Goal: Task Accomplishment & Management: Complete application form

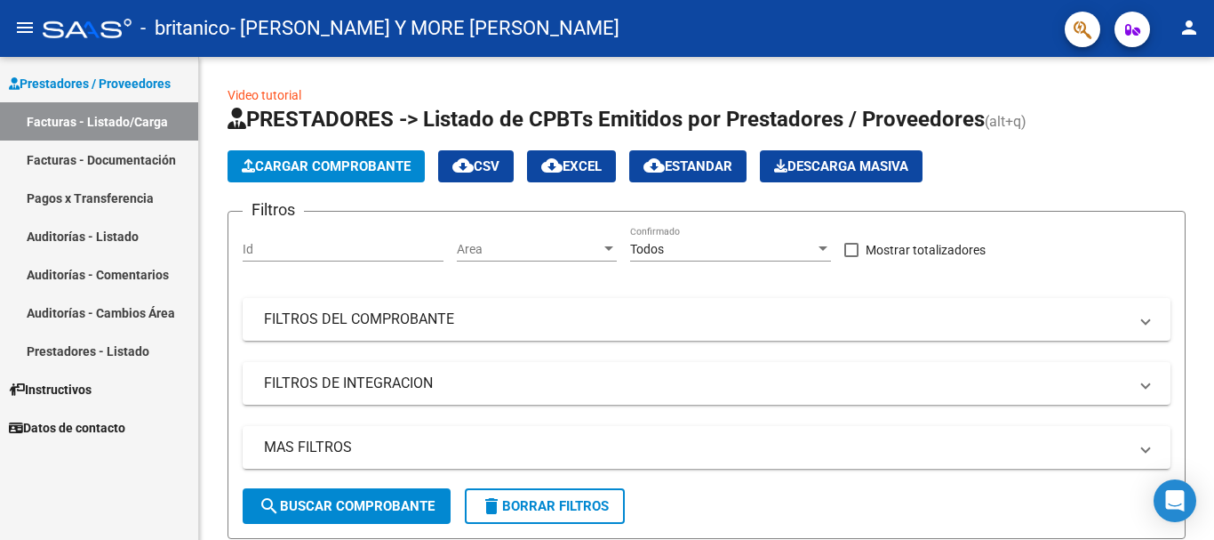
click at [113, 200] on link "Pagos x Transferencia" at bounding box center [99, 198] width 198 height 38
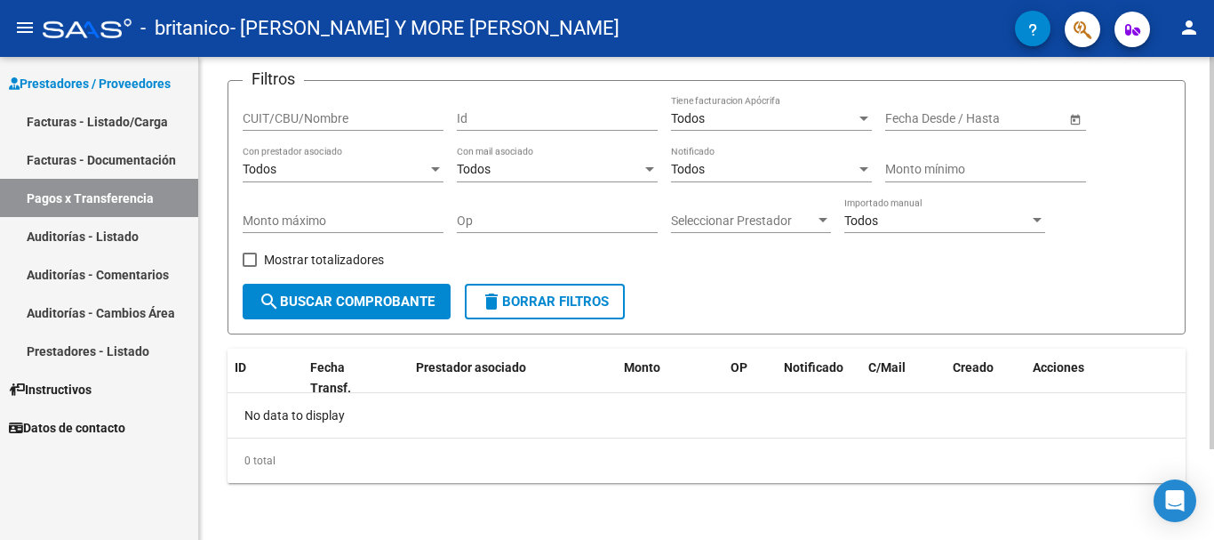
click at [404, 291] on button "search Buscar Comprobante" at bounding box center [347, 302] width 208 height 36
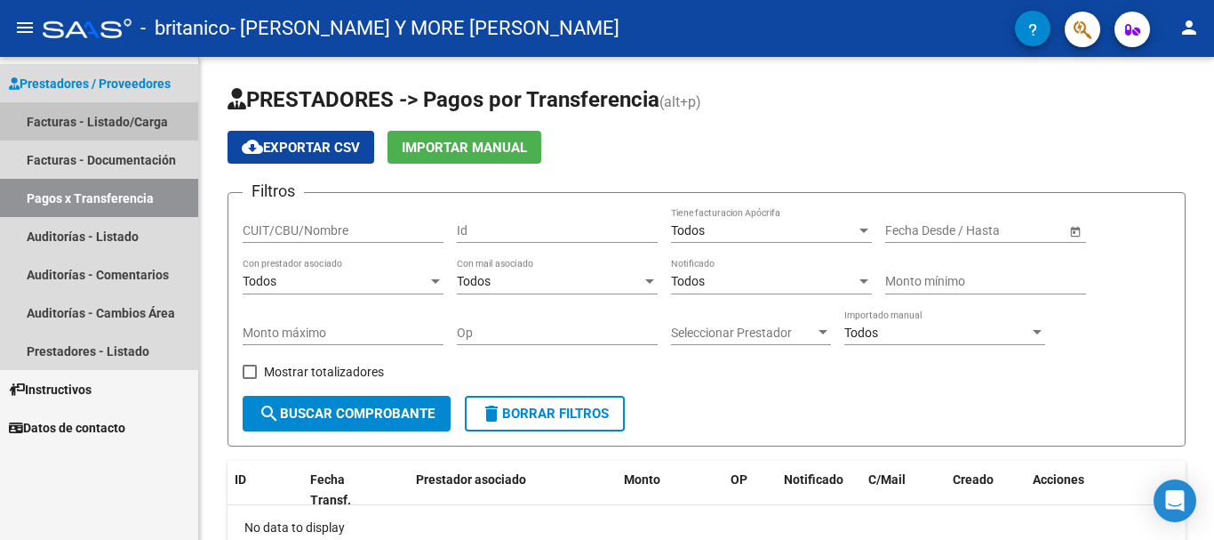
click at [127, 120] on link "Facturas - Listado/Carga" at bounding box center [99, 121] width 198 height 38
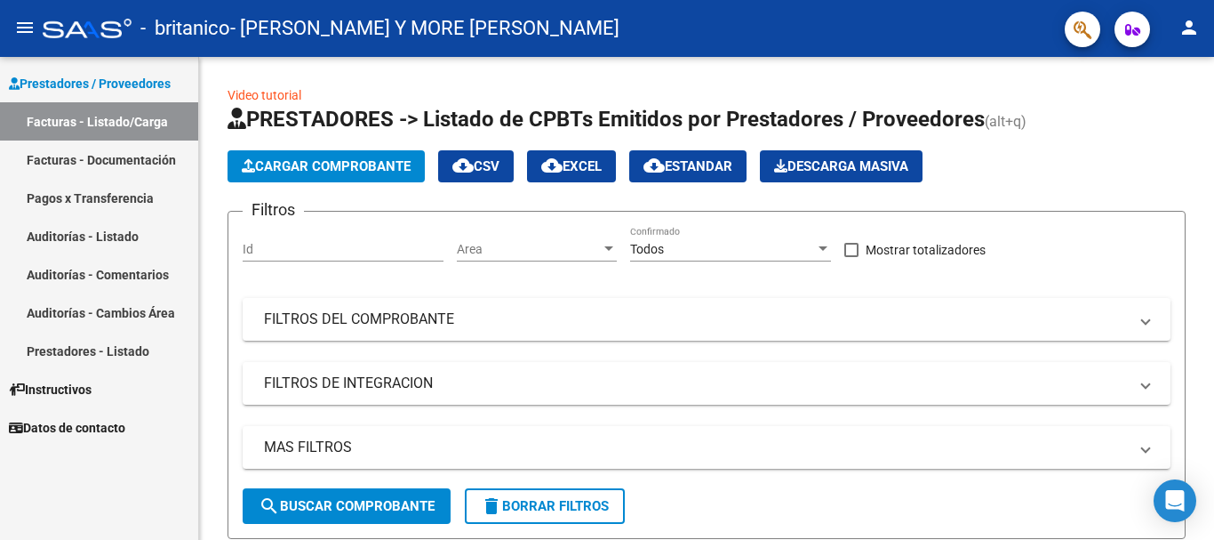
scroll to position [444, 0]
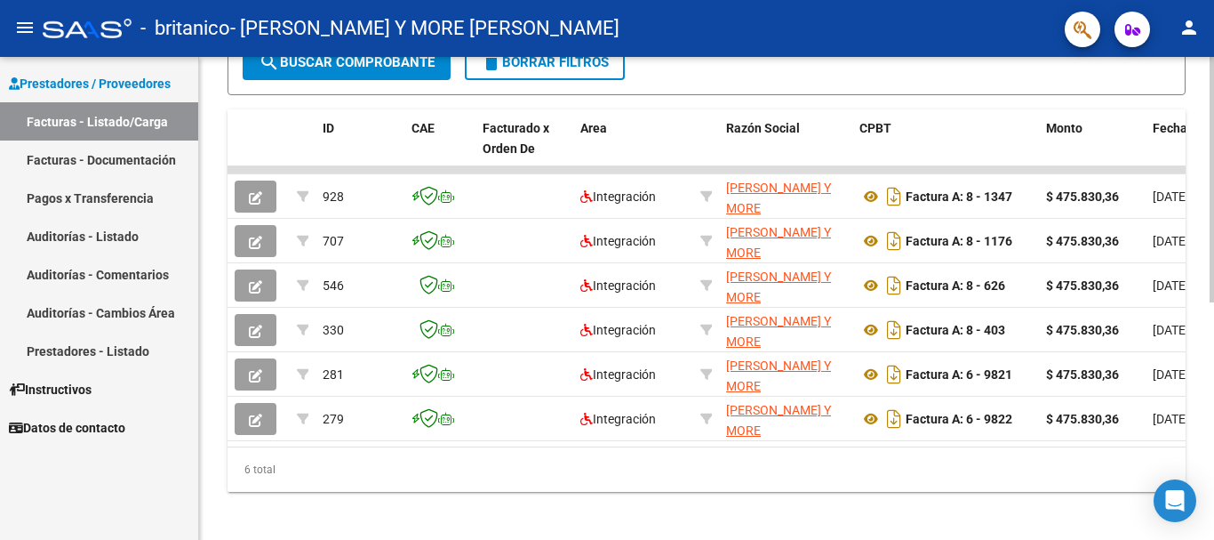
drag, startPoint x: 419, startPoint y: 460, endPoint x: 781, endPoint y: 465, distance: 362.7
click at [781, 465] on div "ID CAE Facturado x Orden De Area Razón Social CPBT Monto Fecha Cpbt Días desde …" at bounding box center [707, 300] width 958 height 382
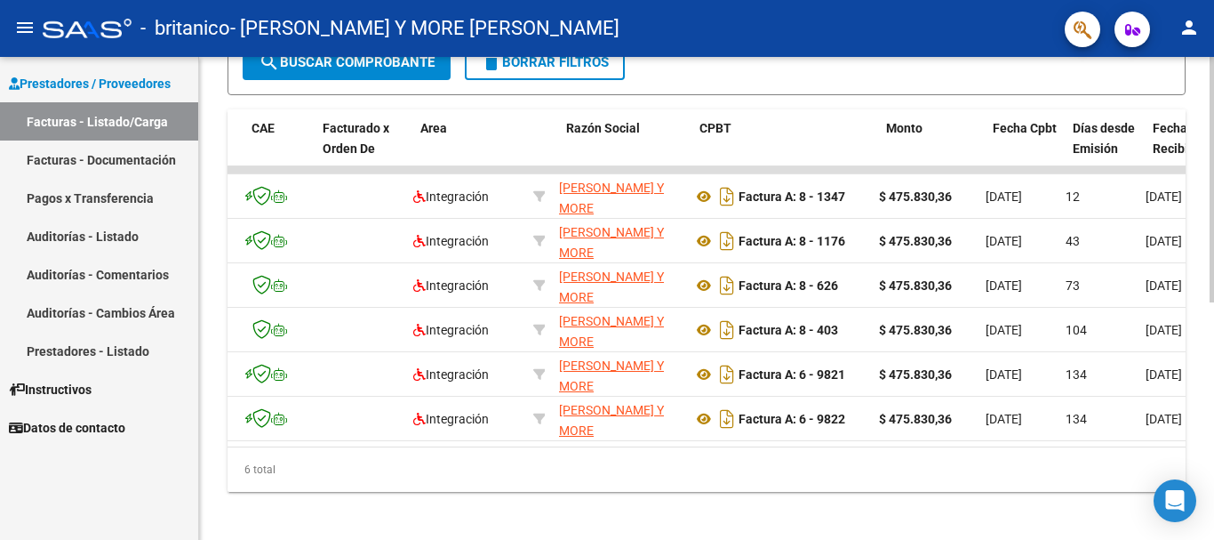
scroll to position [0, 0]
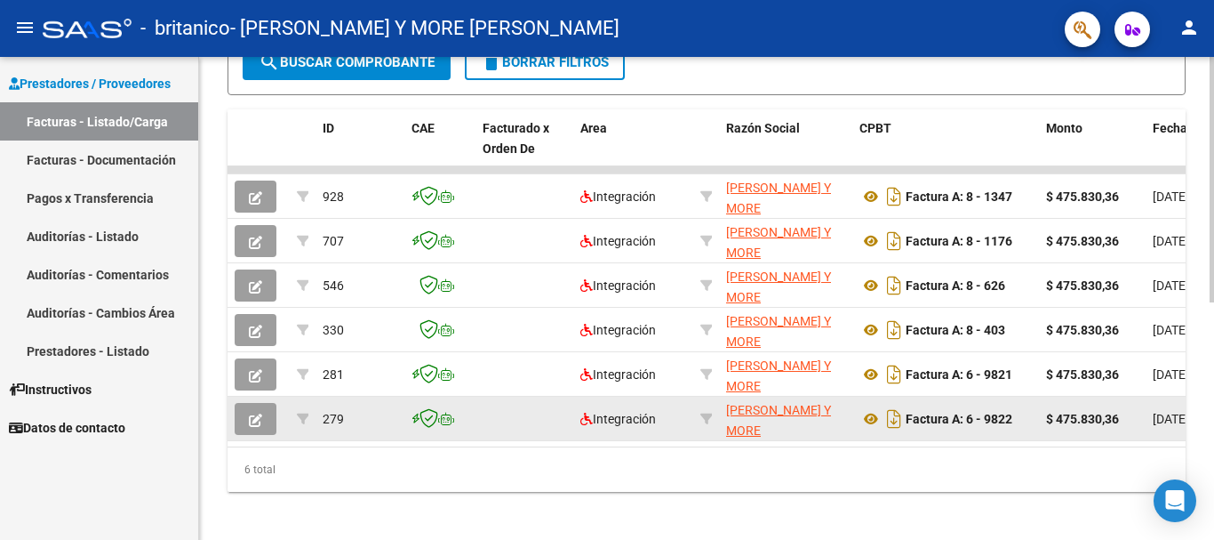
click at [260, 419] on icon "button" at bounding box center [255, 419] width 13 height 13
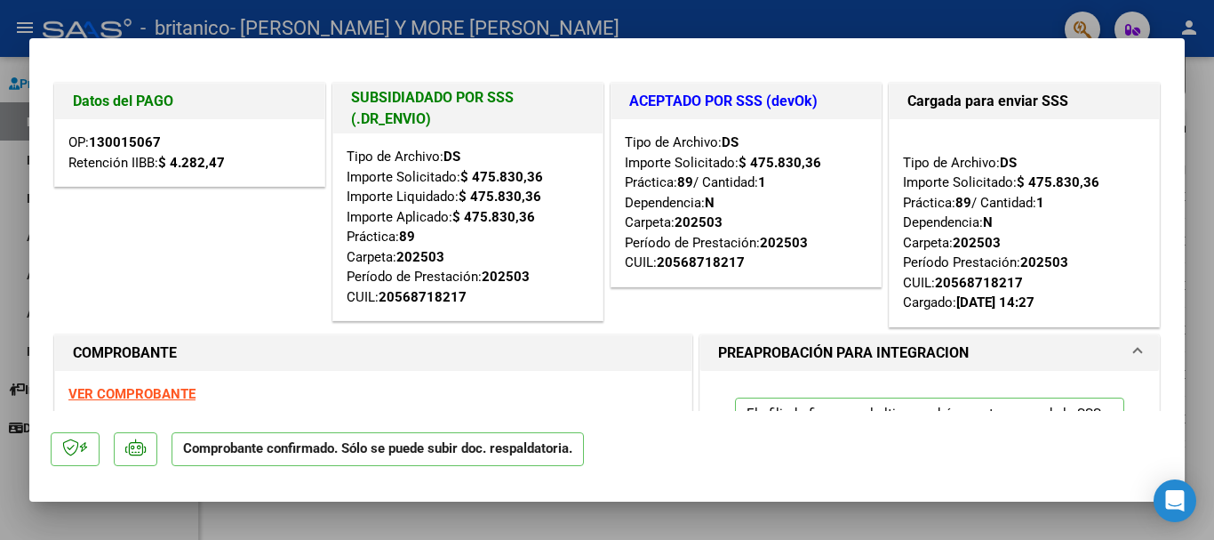
click at [472, 20] on div at bounding box center [607, 270] width 1214 height 540
type input "$ 0,00"
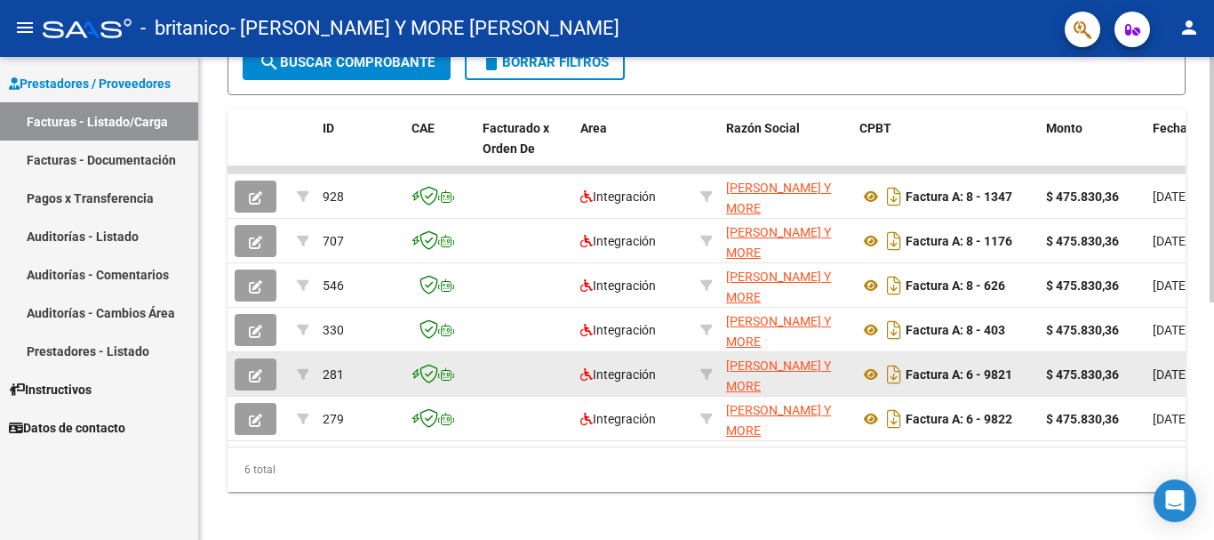
click at [248, 381] on button "button" at bounding box center [256, 374] width 42 height 32
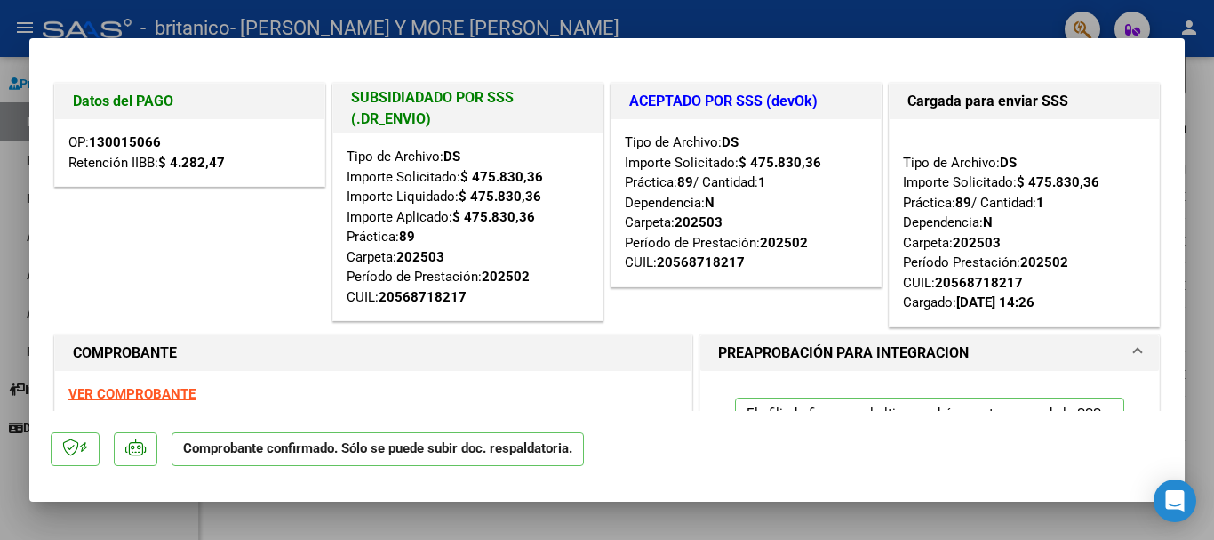
click at [452, 20] on div at bounding box center [607, 270] width 1214 height 540
type input "$ 0,00"
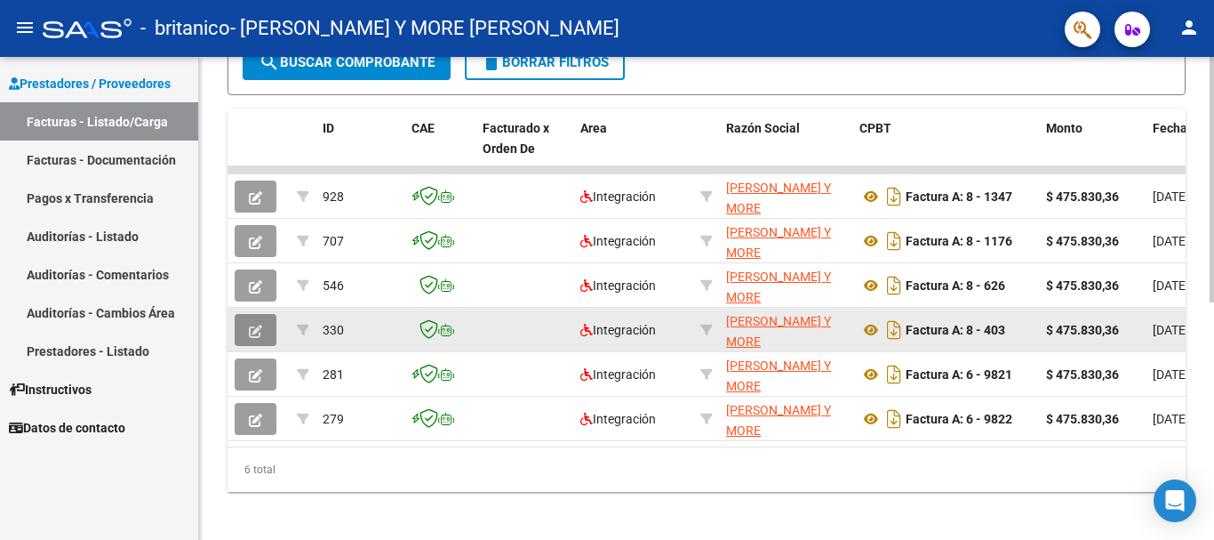
click at [263, 333] on button "button" at bounding box center [256, 330] width 42 height 32
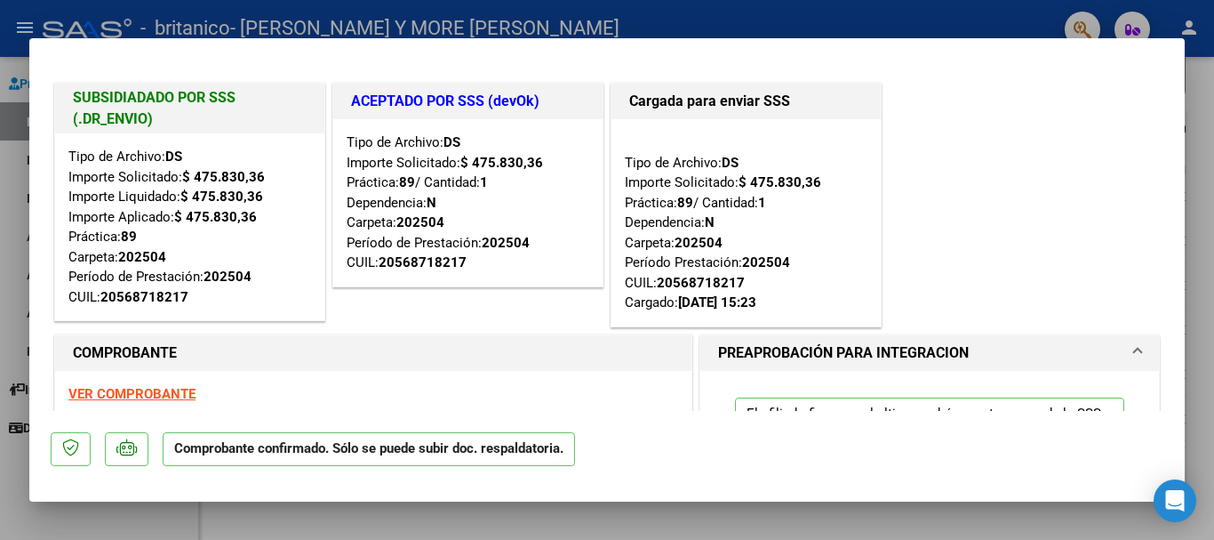
click at [669, 14] on div at bounding box center [607, 270] width 1214 height 540
type input "$ 0,00"
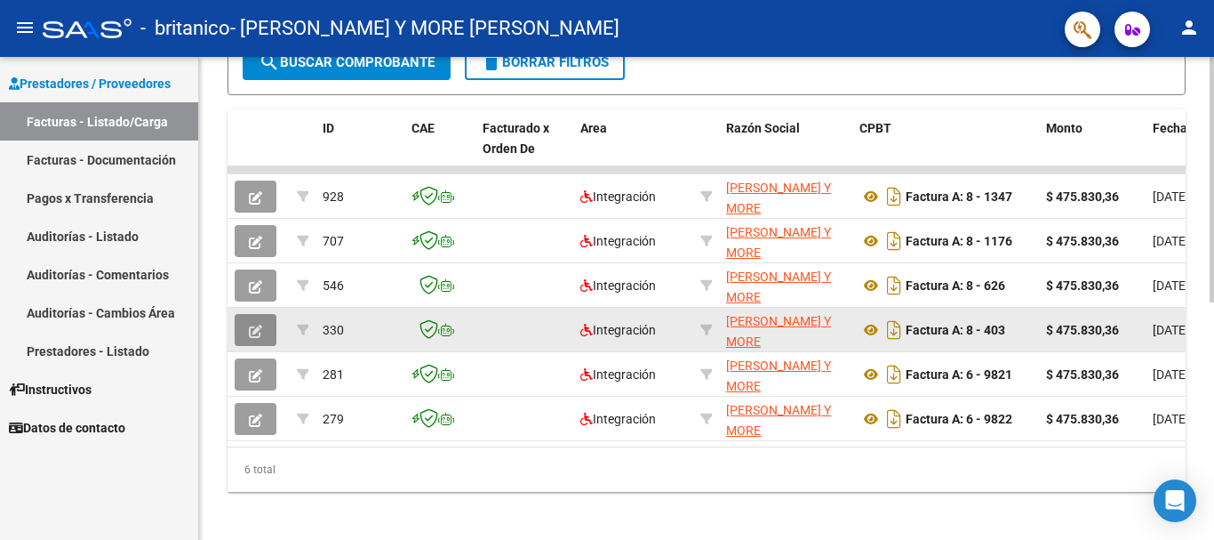
click at [258, 330] on icon "button" at bounding box center [255, 330] width 13 height 13
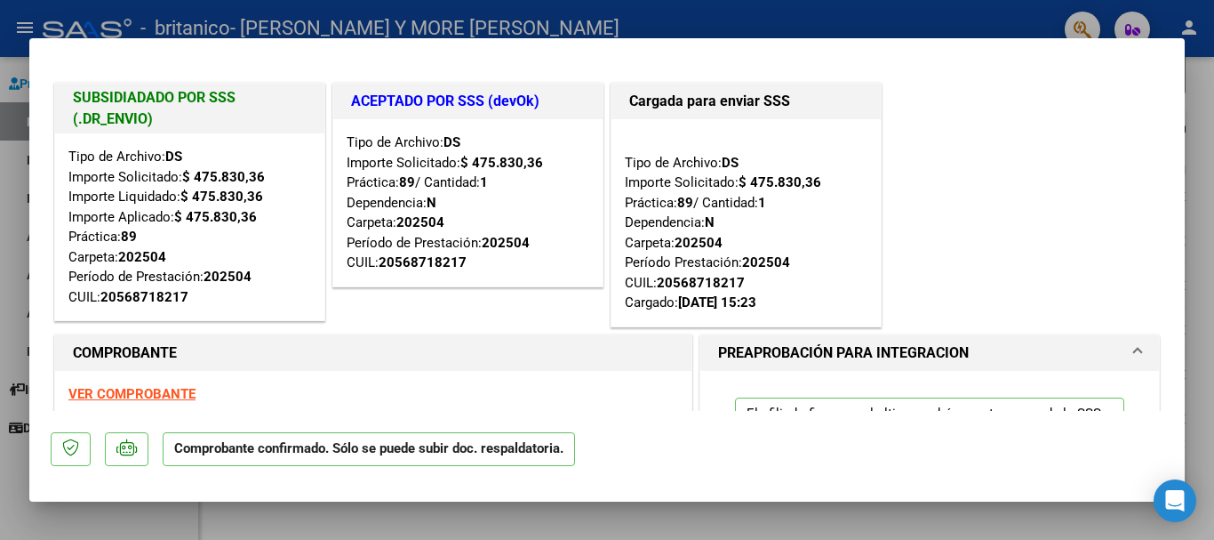
click at [460, 29] on div at bounding box center [607, 270] width 1214 height 540
type input "$ 0,00"
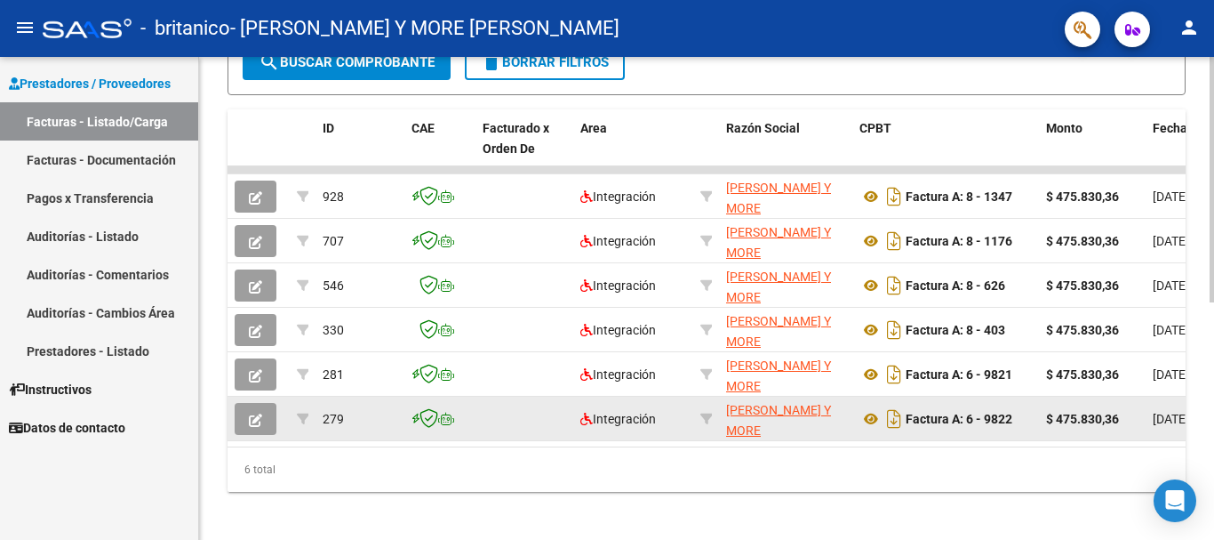
click at [261, 424] on icon "button" at bounding box center [255, 419] width 13 height 13
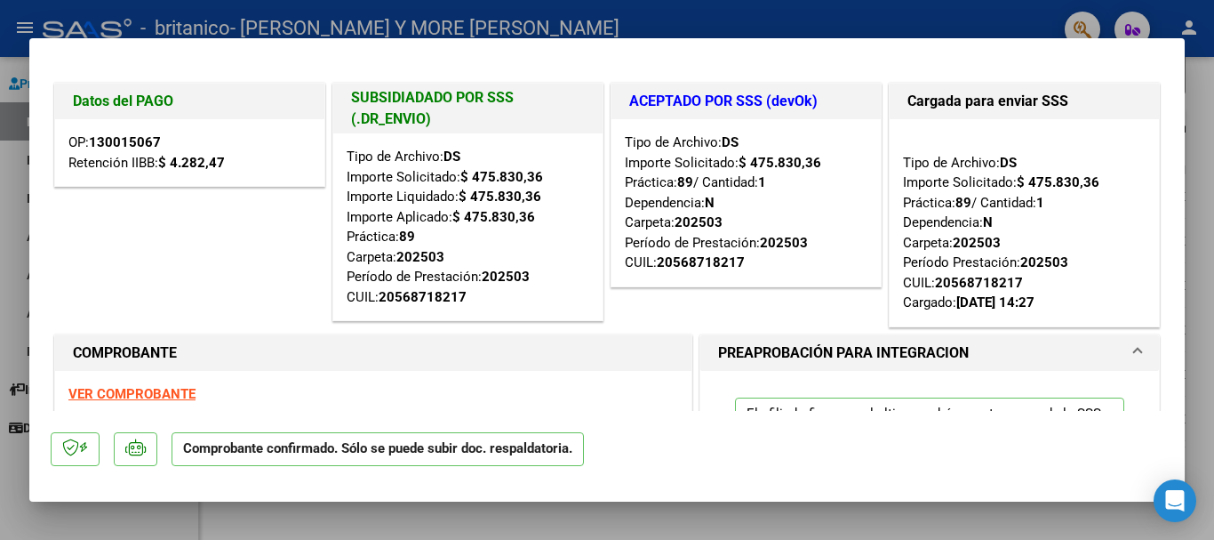
click at [643, 17] on div at bounding box center [607, 270] width 1214 height 540
type input "$ 0,00"
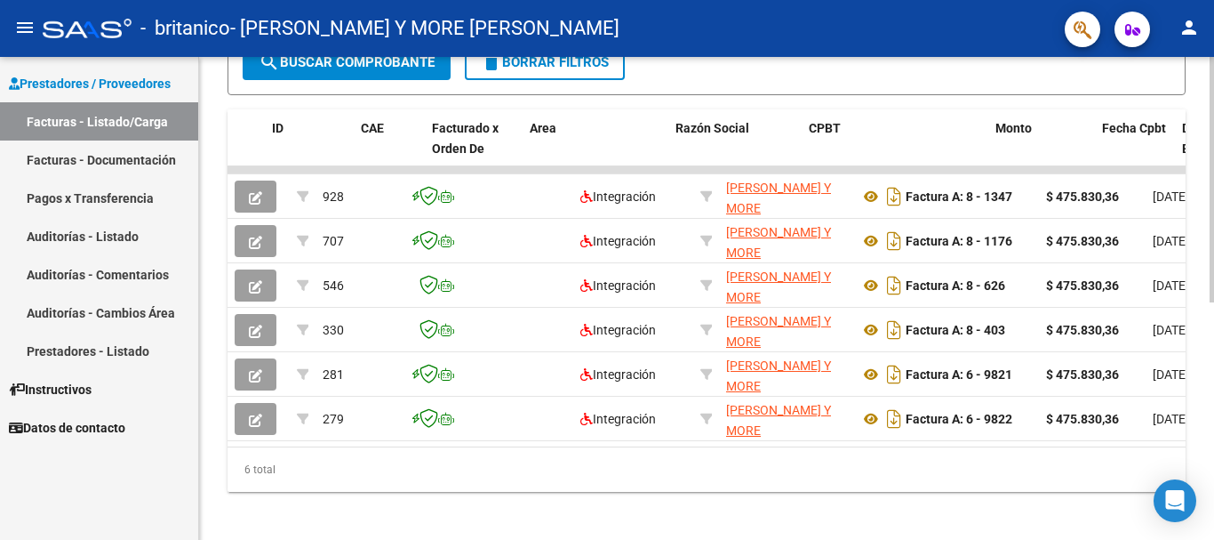
drag, startPoint x: 471, startPoint y: 463, endPoint x: 514, endPoint y: 463, distance: 42.7
click at [514, 463] on div "6 total" at bounding box center [707, 469] width 958 height 44
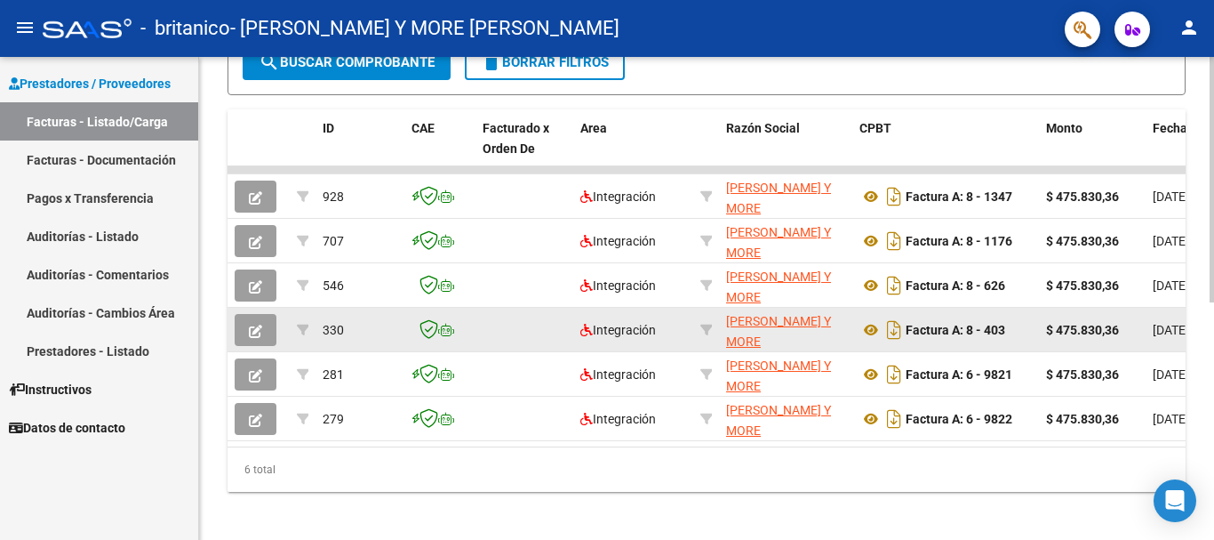
click at [266, 325] on button "button" at bounding box center [256, 330] width 42 height 32
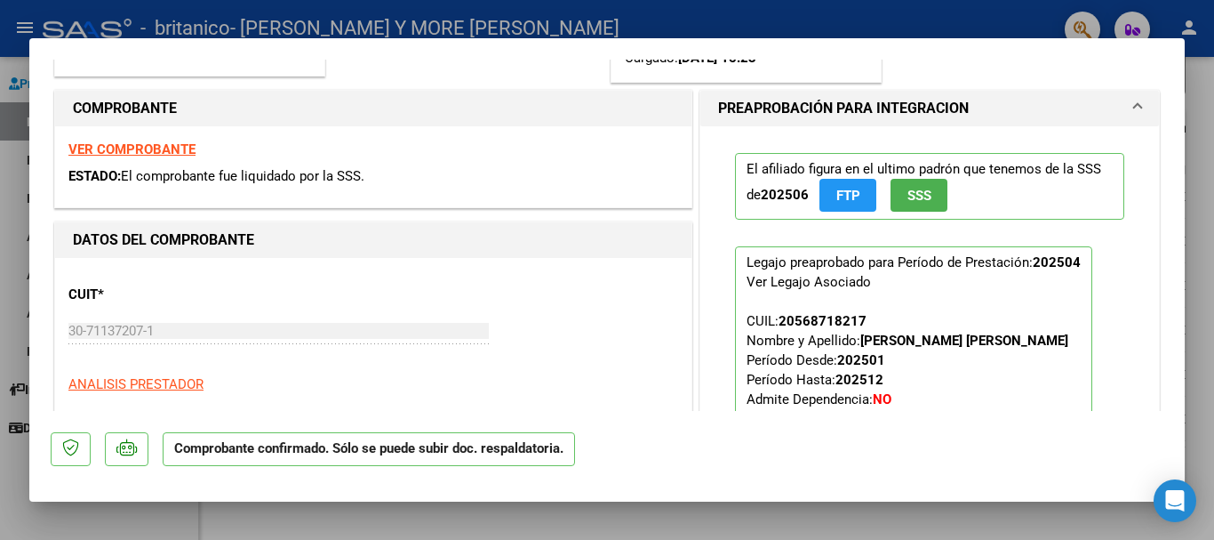
scroll to position [267, 0]
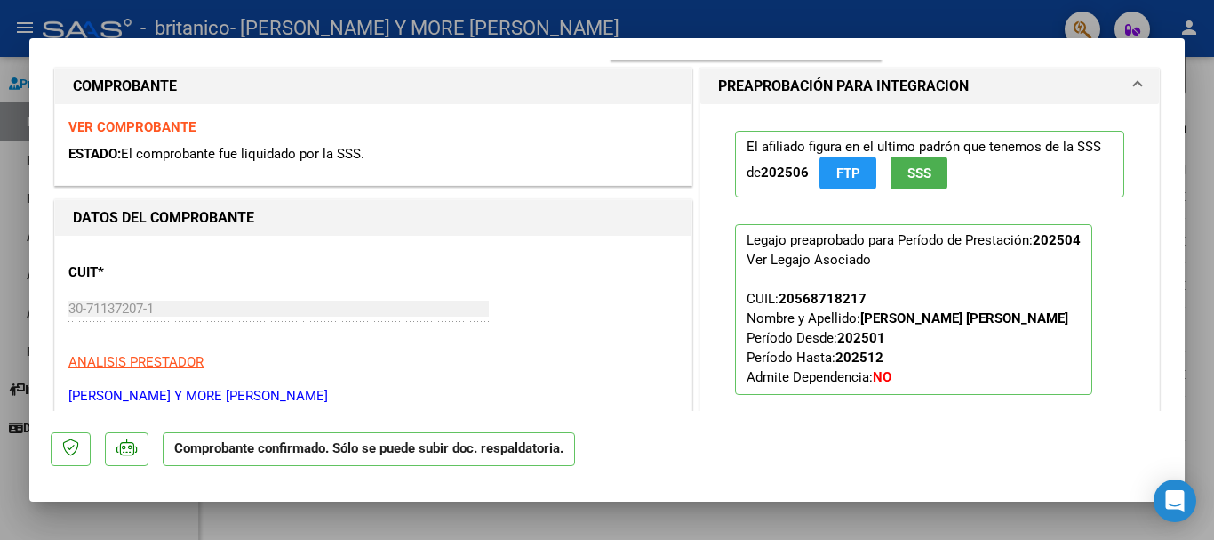
click at [705, 31] on div at bounding box center [607, 270] width 1214 height 540
type input "$ 0,00"
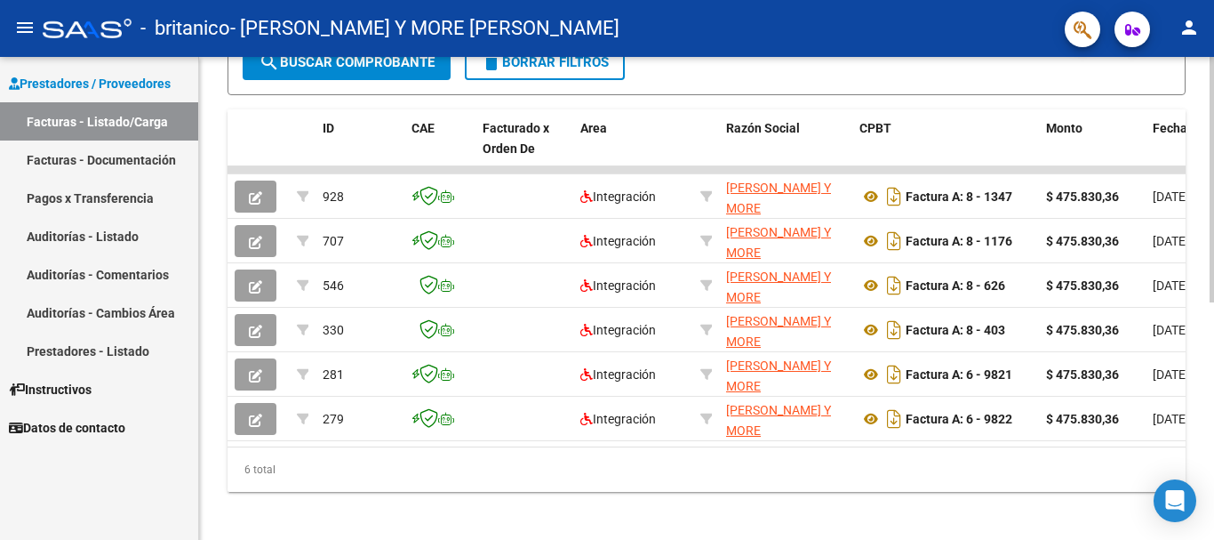
drag, startPoint x: 390, startPoint y: 460, endPoint x: 1023, endPoint y: 471, distance: 633.0
click at [1021, 476] on div "ID CAE Facturado x Orden De Area Razón Social CPBT Monto Fecha Cpbt Días desde …" at bounding box center [707, 300] width 958 height 382
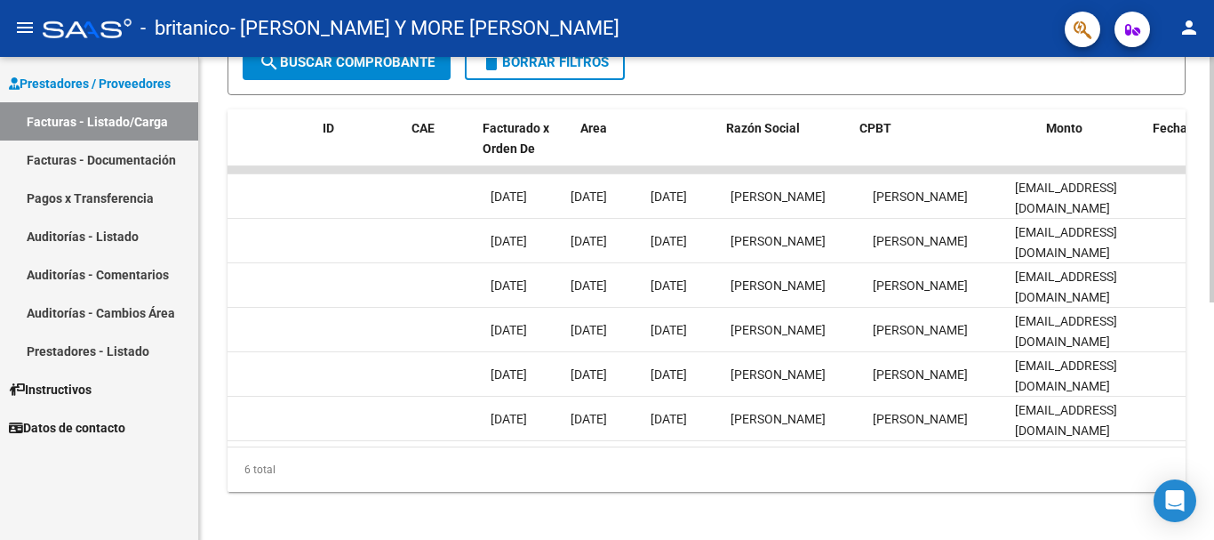
scroll to position [0, 0]
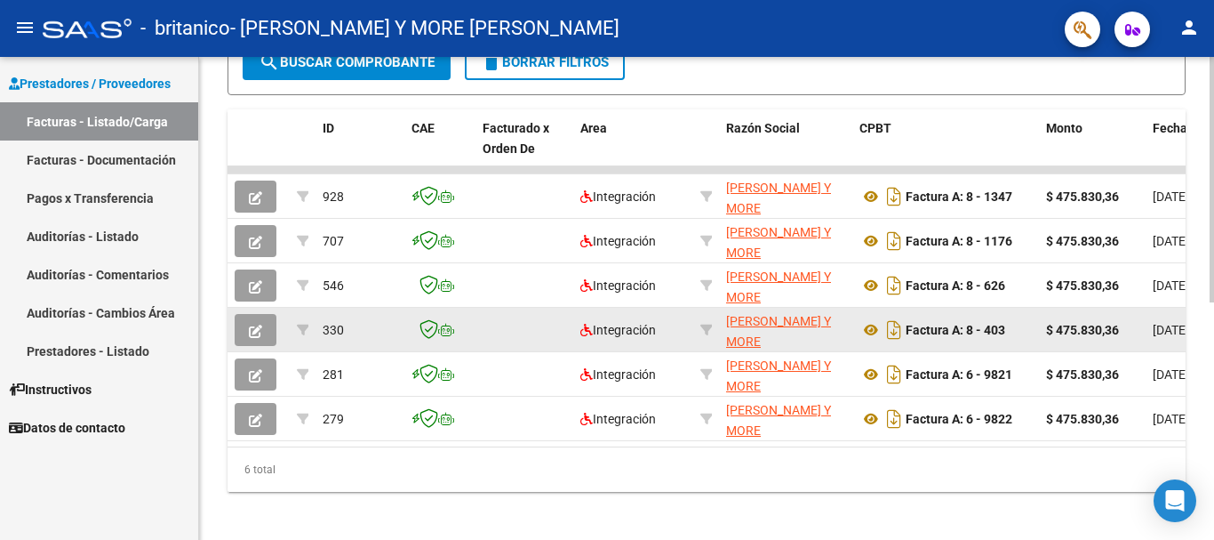
click at [268, 330] on button "button" at bounding box center [256, 330] width 42 height 32
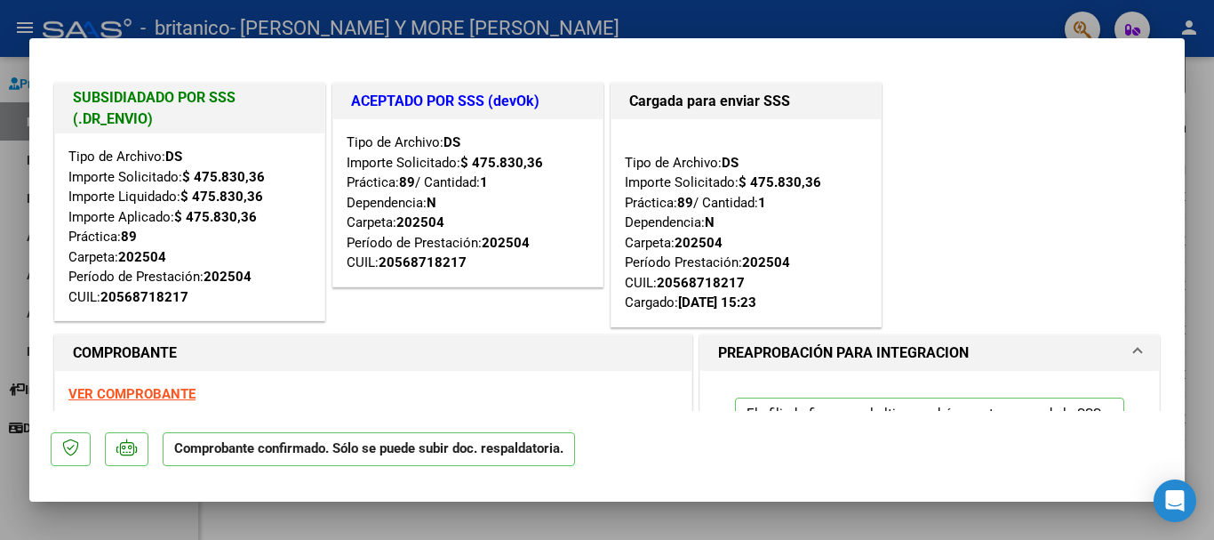
click at [872, 27] on div at bounding box center [607, 270] width 1214 height 540
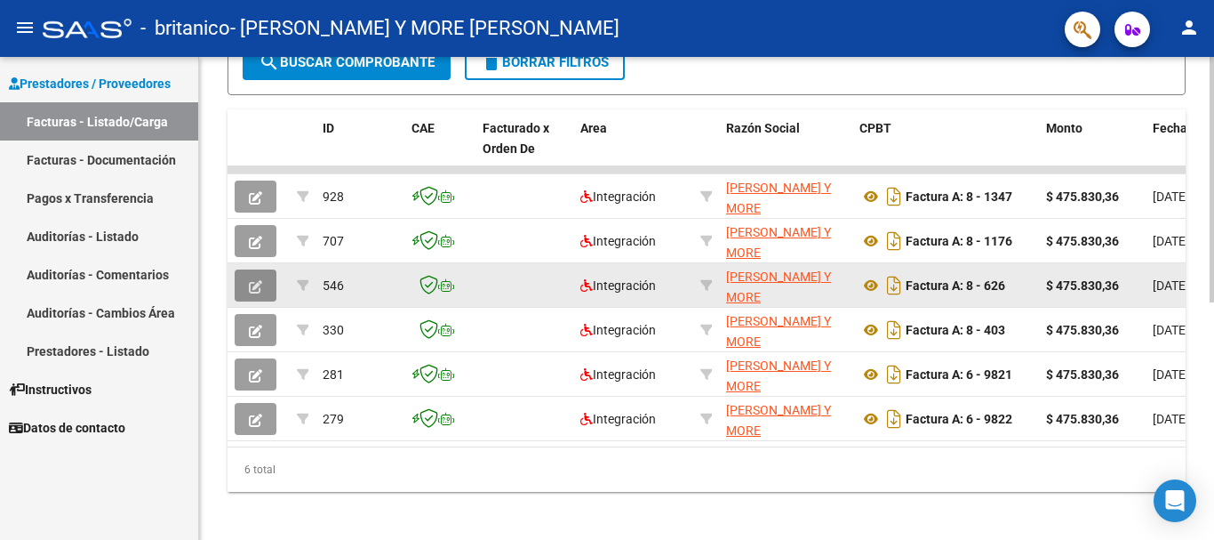
click at [262, 282] on button "button" at bounding box center [256, 285] width 42 height 32
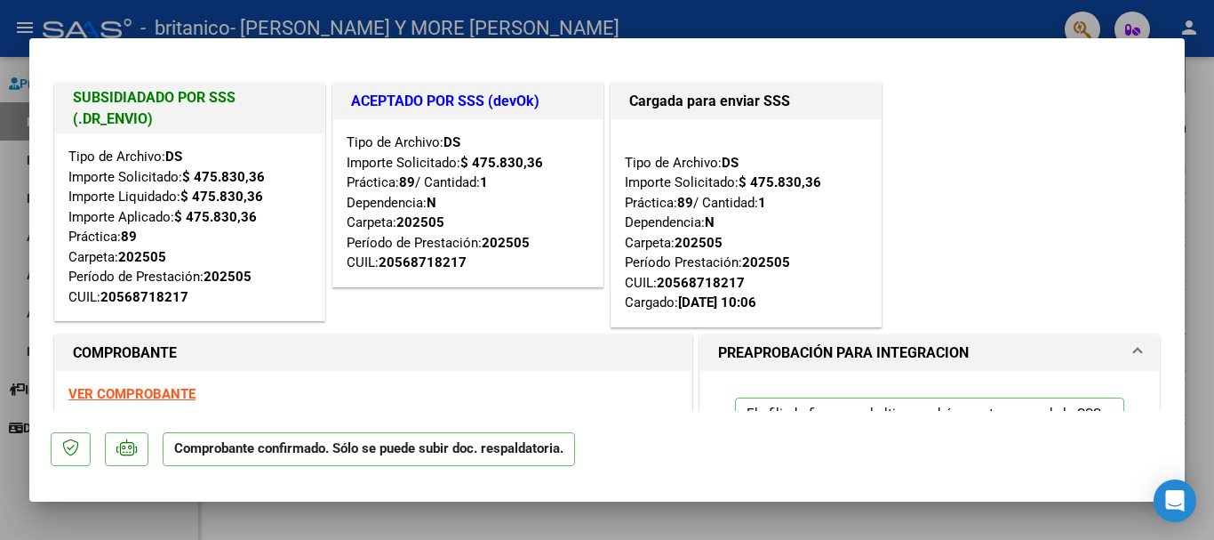
click at [746, 22] on div at bounding box center [607, 270] width 1214 height 540
type input "$ 0,00"
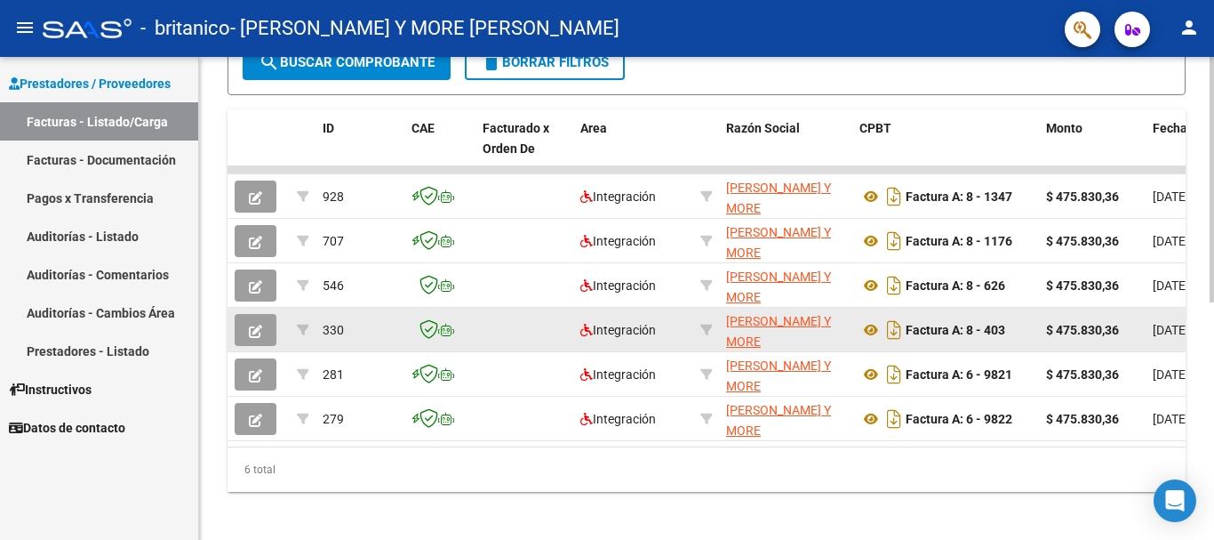
click at [252, 324] on icon "button" at bounding box center [255, 330] width 13 height 13
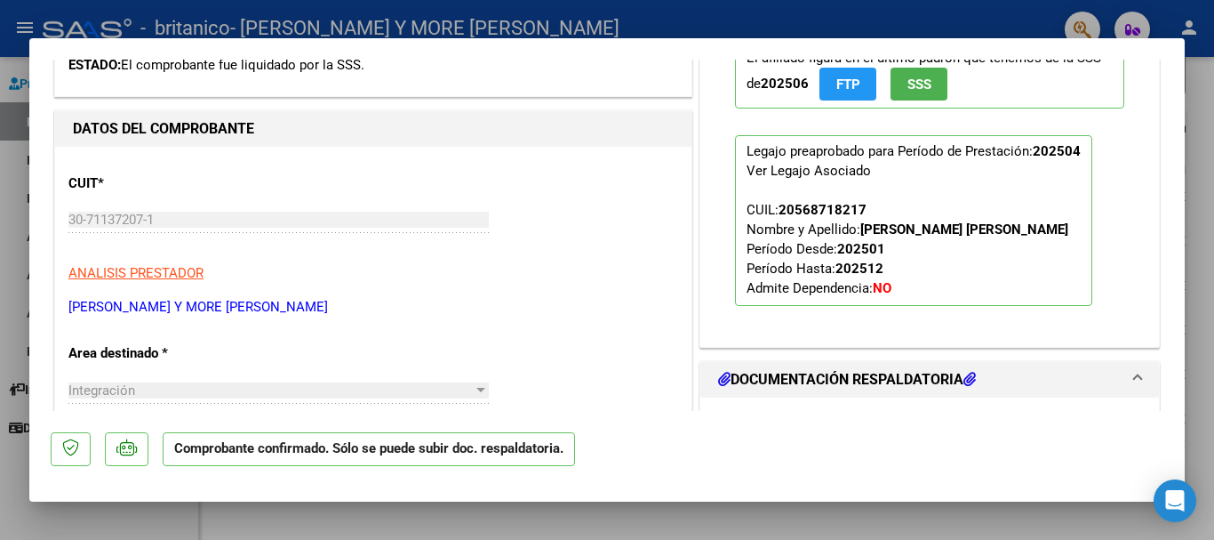
scroll to position [711, 0]
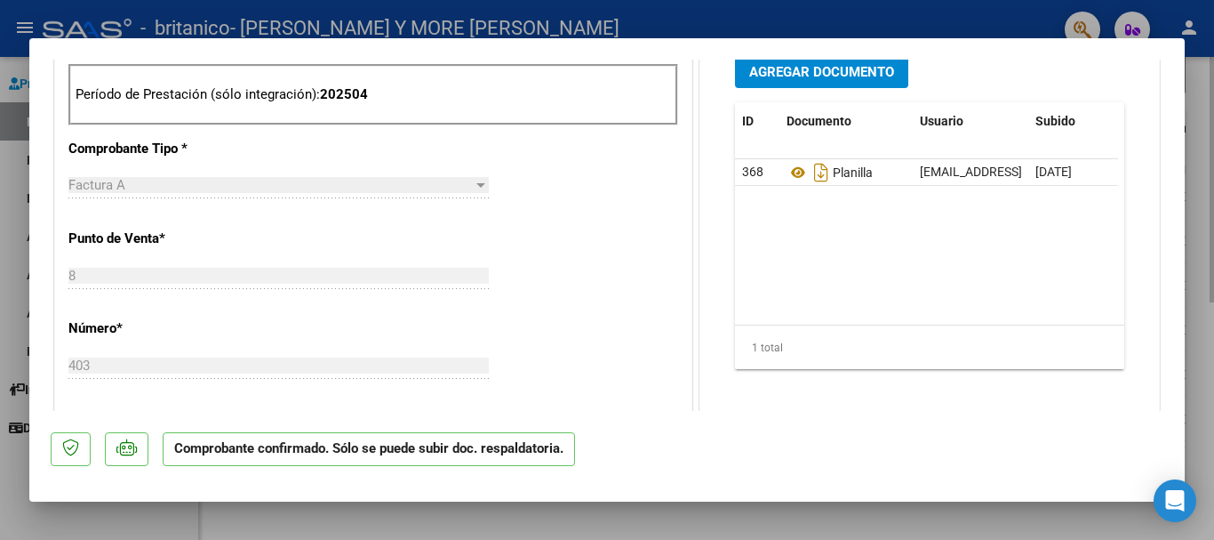
drag, startPoint x: 1207, startPoint y: 270, endPoint x: 1193, endPoint y: 274, distance: 14.7
click at [1207, 270] on div at bounding box center [607, 270] width 1214 height 540
type input "$ 0,00"
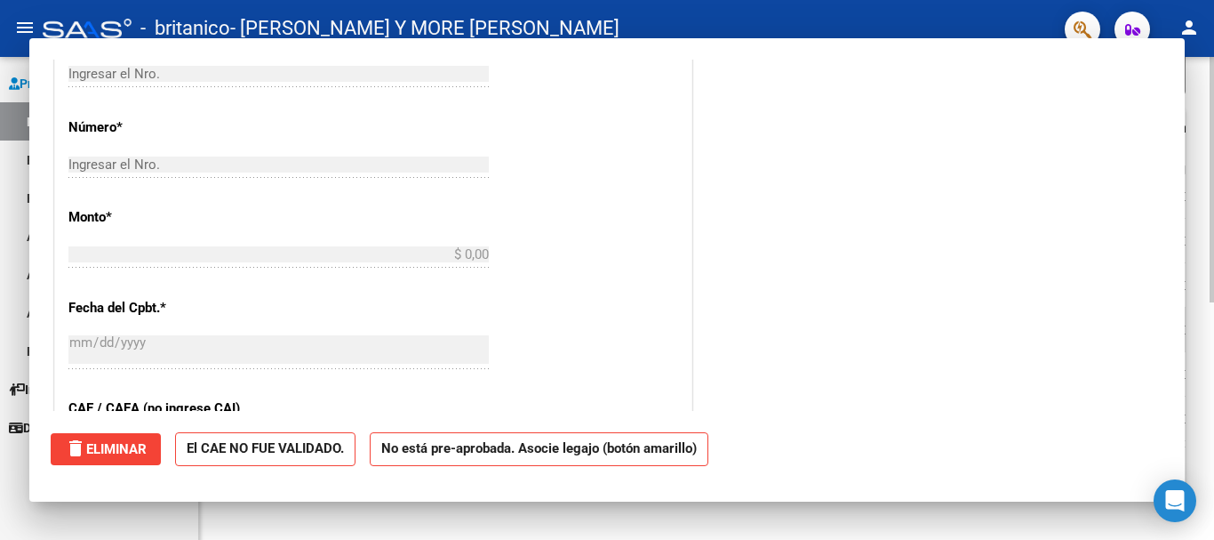
scroll to position [446, 0]
